Goal: Check status: Check status

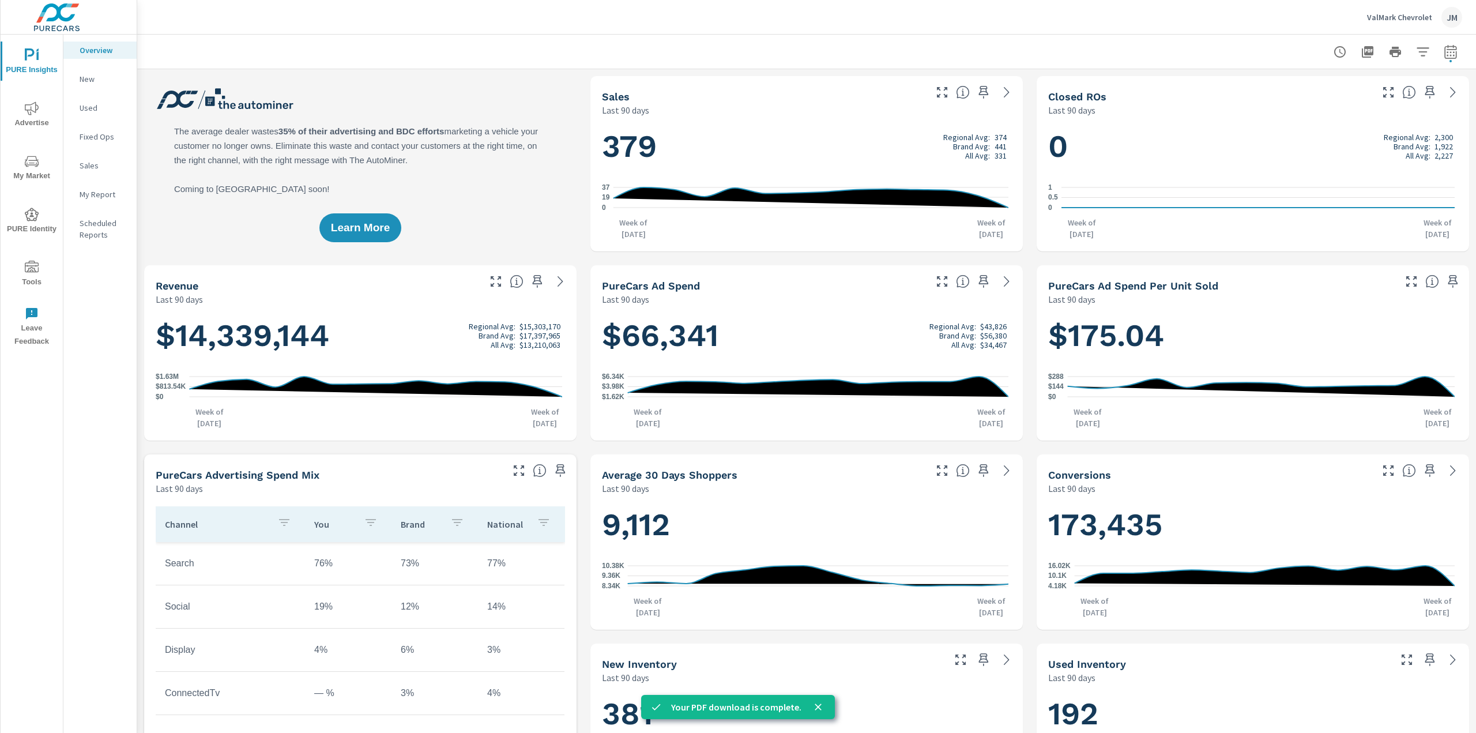
scroll to position [1, 0]
click at [131, 452] on div "Overview New Used Fixed Ops Sales My Report Scheduled Reports" at bounding box center [99, 384] width 73 height 698
click at [1398, 17] on p "ValMark Chevrolet" at bounding box center [1399, 17] width 65 height 10
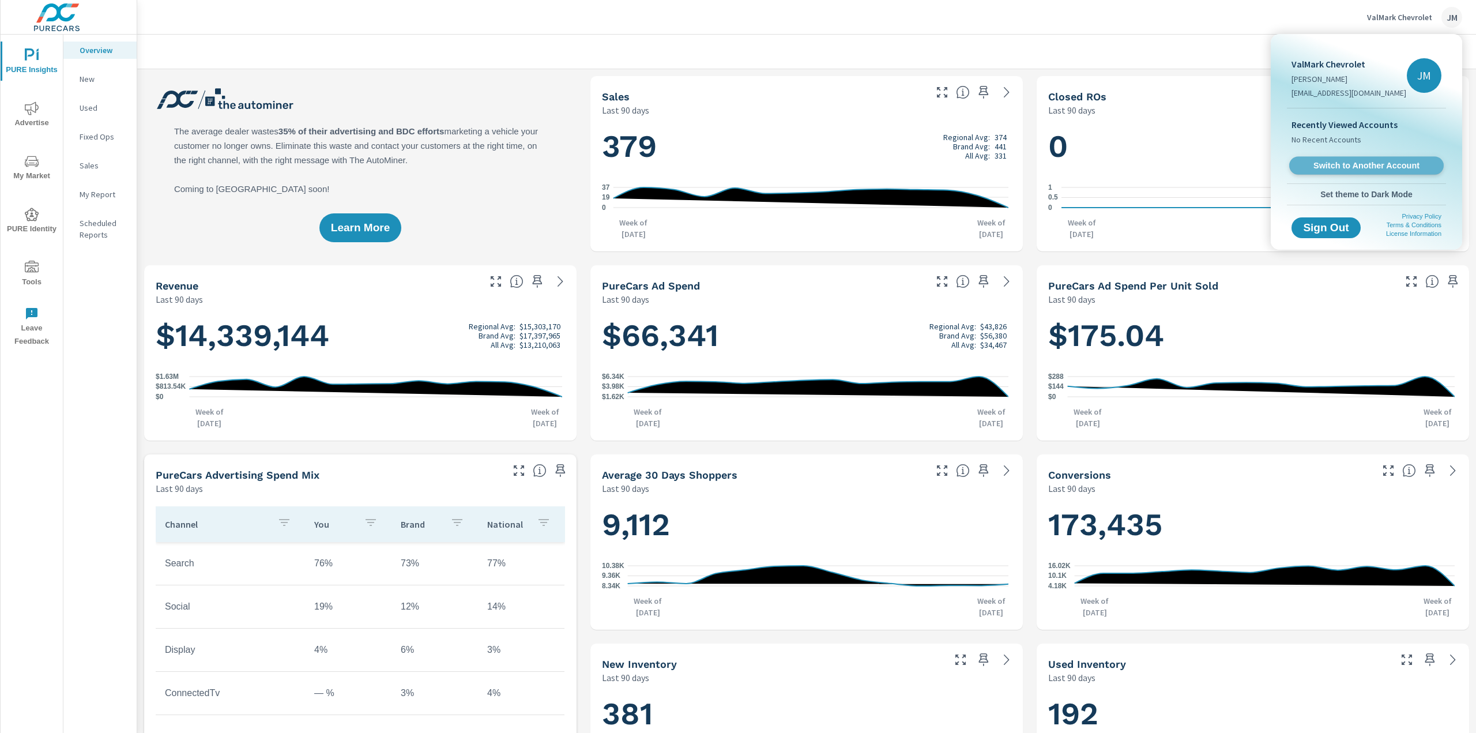
click at [1343, 171] on span "Switch to Another Account" at bounding box center [1366, 165] width 141 height 11
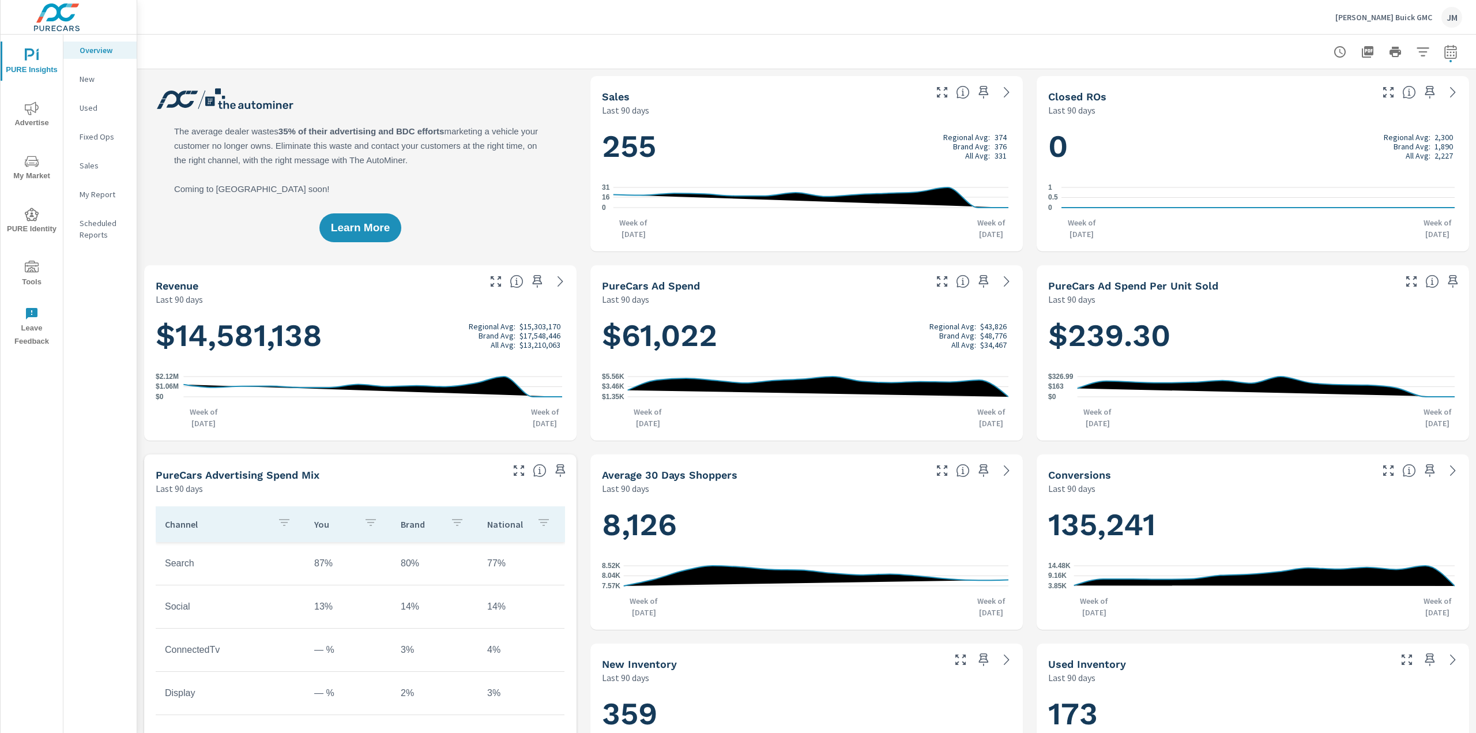
scroll to position [1, 0]
click at [1444, 53] on icon "button" at bounding box center [1451, 52] width 14 height 14
click at [1360, 104] on select "Custom Yesterday Last week Last 7 days Last 14 days Last 30 days Last 45 days L…" at bounding box center [1349, 100] width 115 height 23
click at [1292, 89] on select "Custom Yesterday Last week Last 7 days Last 14 days Last 30 days Last 45 days L…" at bounding box center [1349, 100] width 115 height 23
select select "Last 30 days"
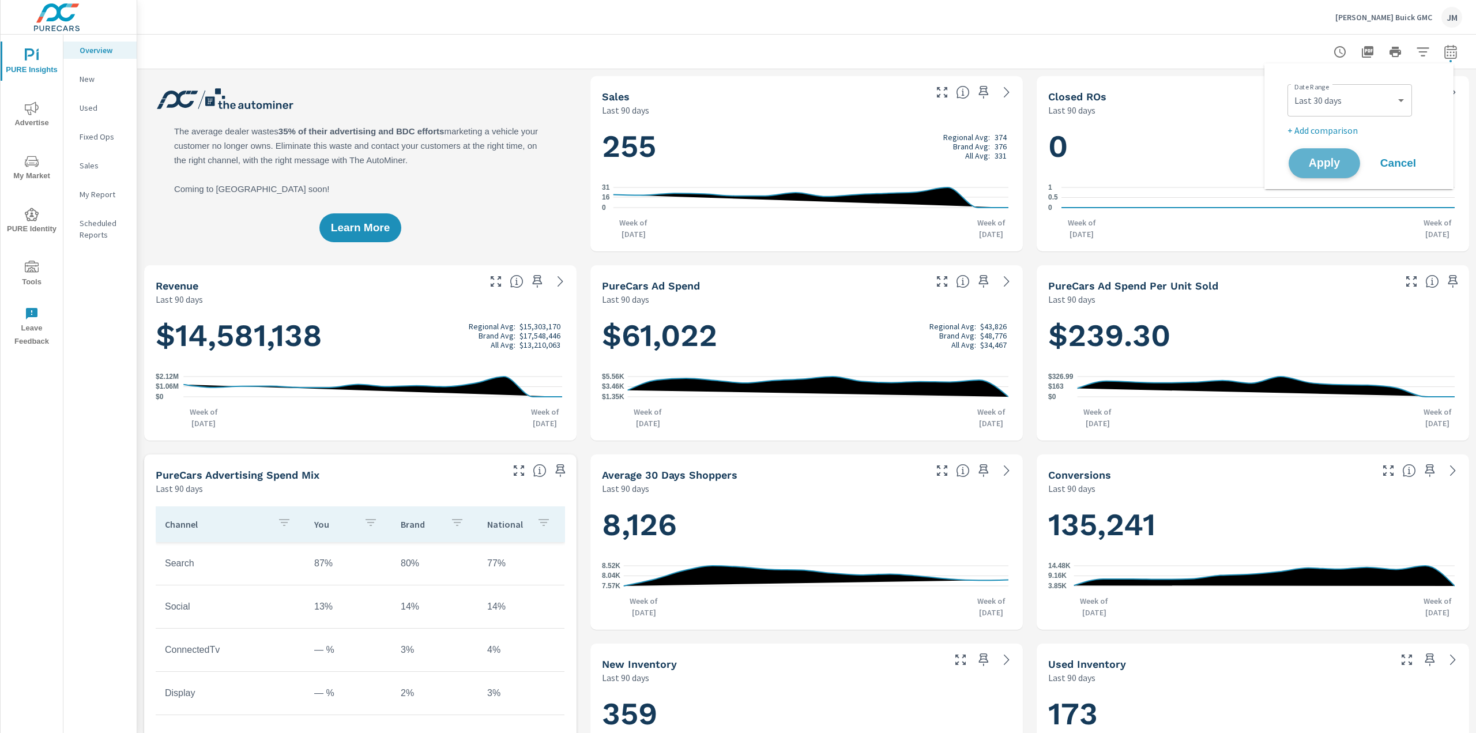
click at [1330, 164] on span "Apply" at bounding box center [1324, 163] width 47 height 11
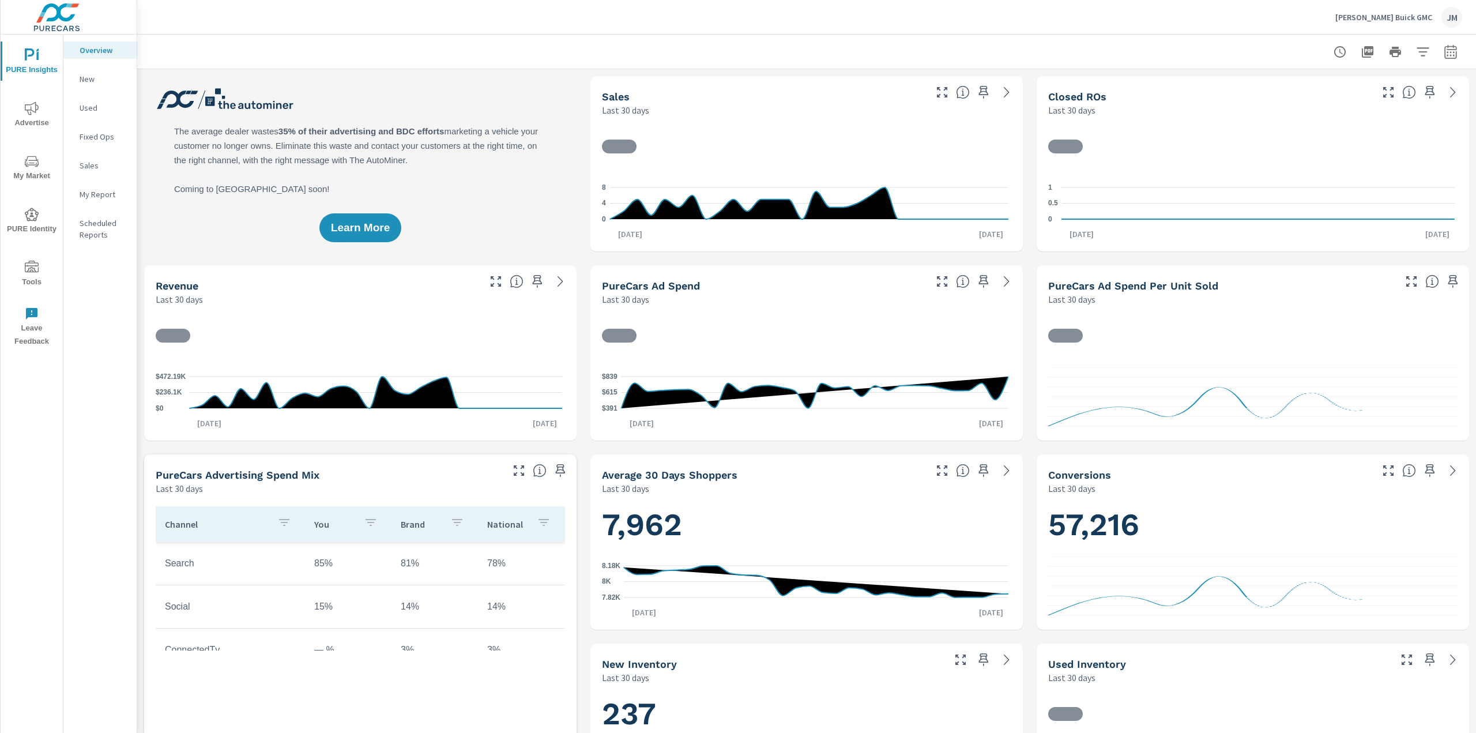
scroll to position [1, 0]
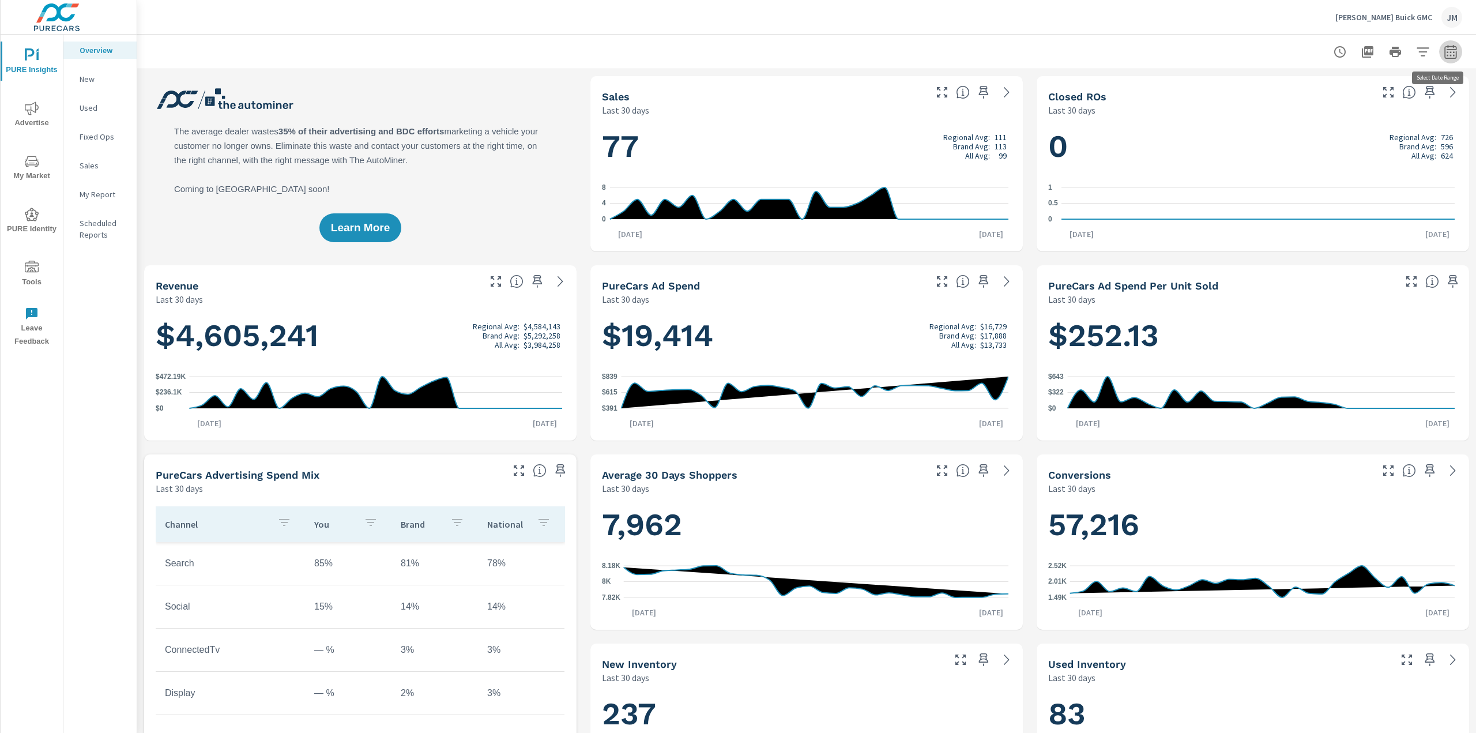
click at [1444, 51] on icon "button" at bounding box center [1451, 52] width 14 height 14
select select "Last 30 days"
click at [1444, 53] on icon "button" at bounding box center [1451, 52] width 14 height 14
click at [1416, 49] on icon "button" at bounding box center [1423, 52] width 14 height 14
click at [1436, 57] on div at bounding box center [738, 366] width 1476 height 733
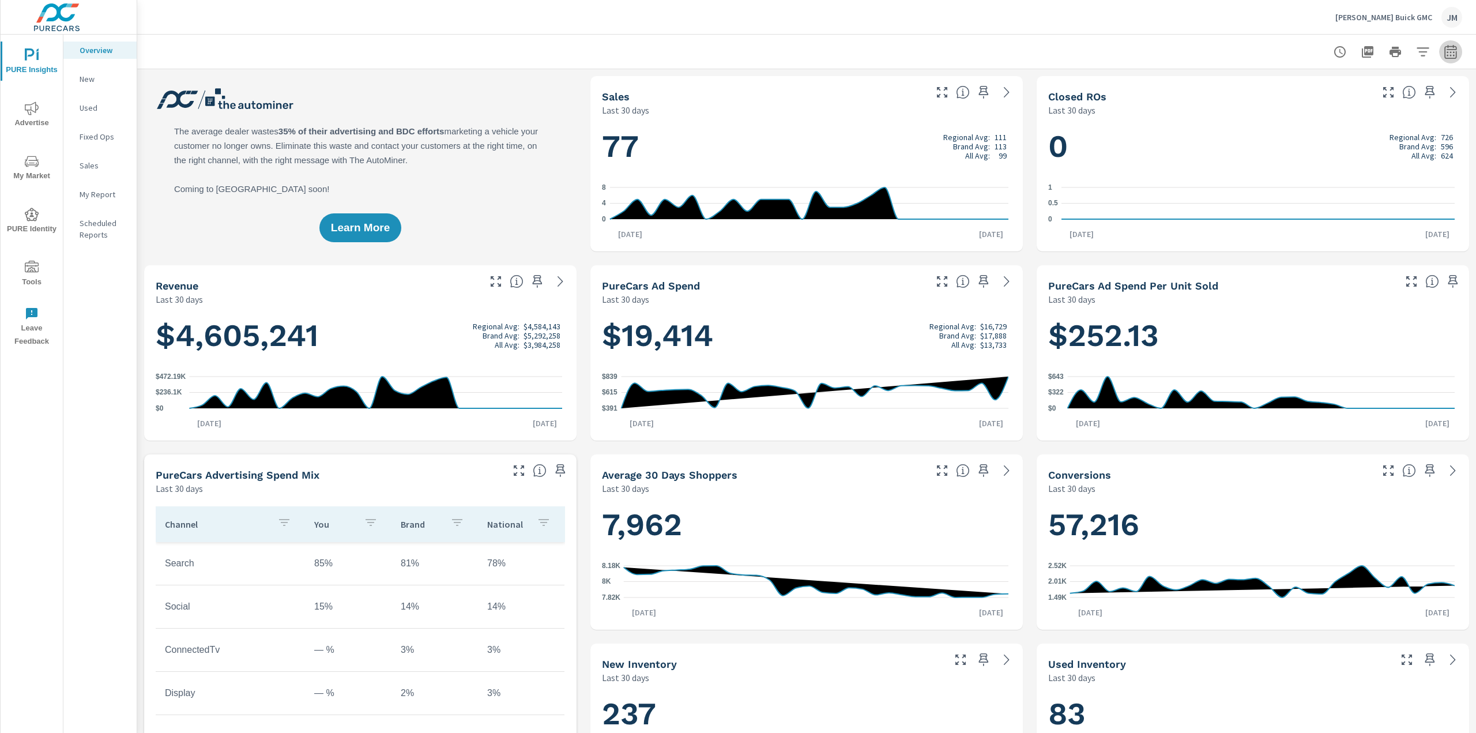
click at [1449, 54] on icon "button" at bounding box center [1451, 52] width 14 height 14
click at [1378, 108] on select "Custom Yesterday Last week Last 7 days Last 14 days Last 30 days Last 45 days L…" at bounding box center [1349, 100] width 115 height 23
click at [1292, 89] on select "Custom Yesterday Last week Last 7 days Last 14 days Last 30 days Last 45 days L…" at bounding box center [1349, 100] width 115 height 23
select select "Last 90 days"
click at [1326, 165] on span "Apply" at bounding box center [1324, 163] width 47 height 11
